Goal: Information Seeking & Learning: Check status

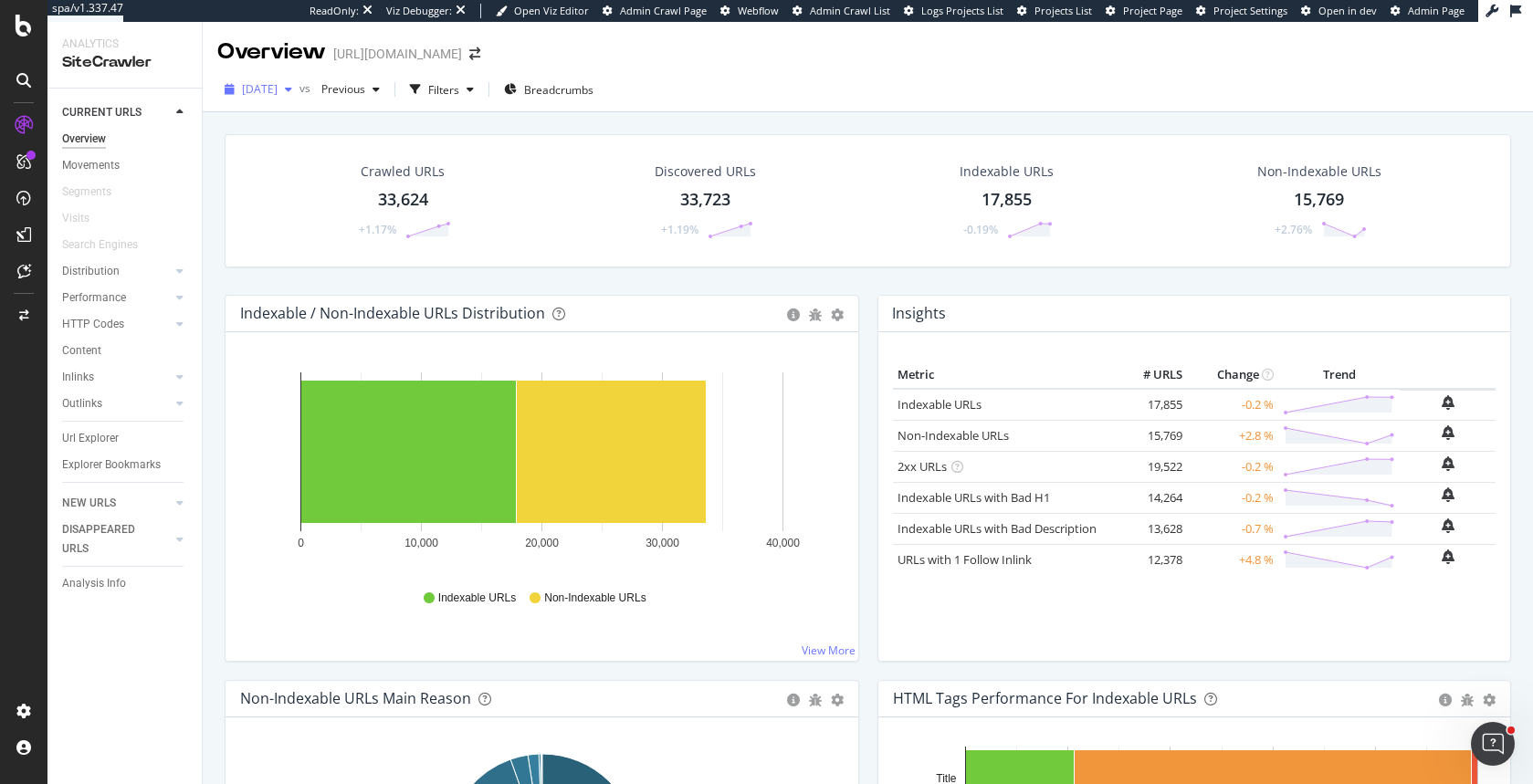
click at [277, 93] on span "[DATE]" at bounding box center [260, 89] width 36 height 16
click at [326, 225] on div "2025 Jul. 18th" at bounding box center [291, 223] width 95 height 17
